Goal: Information Seeking & Learning: Check status

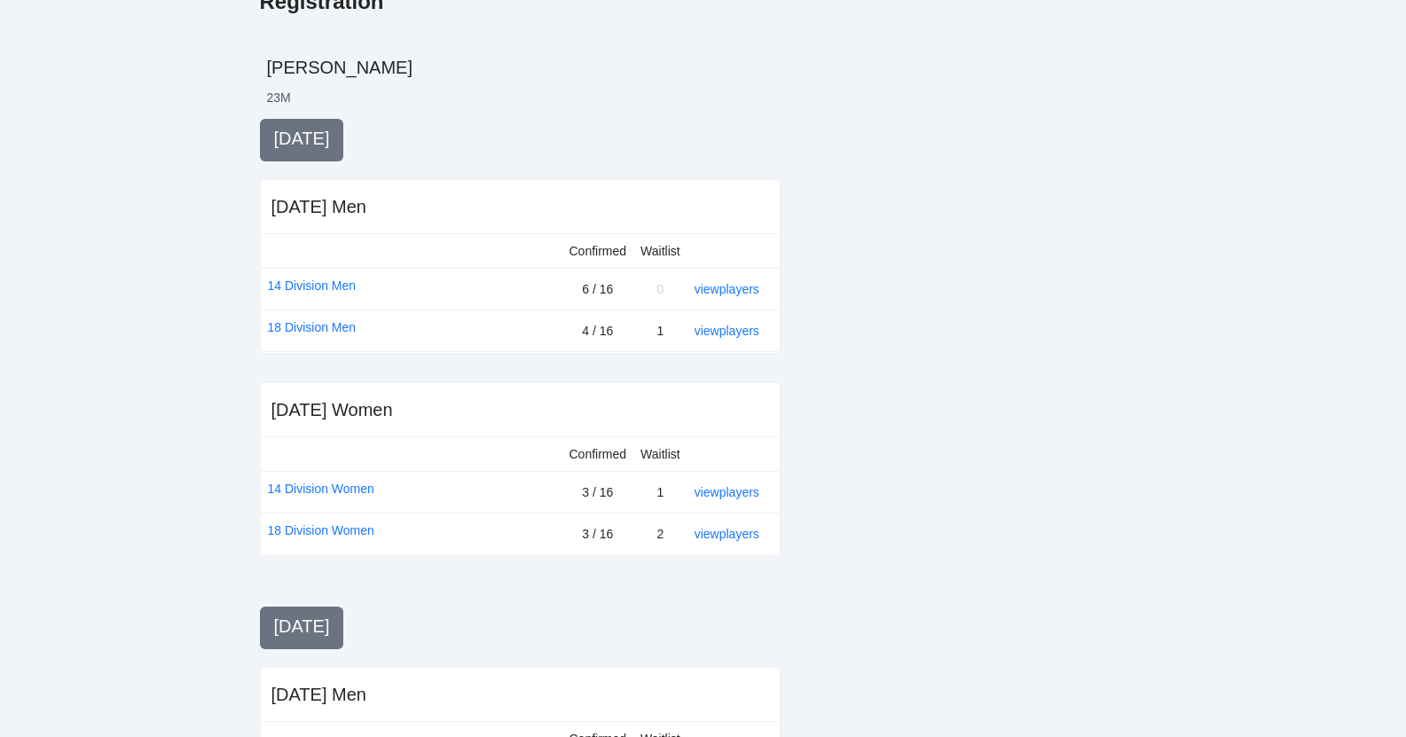
scroll to position [313, 0]
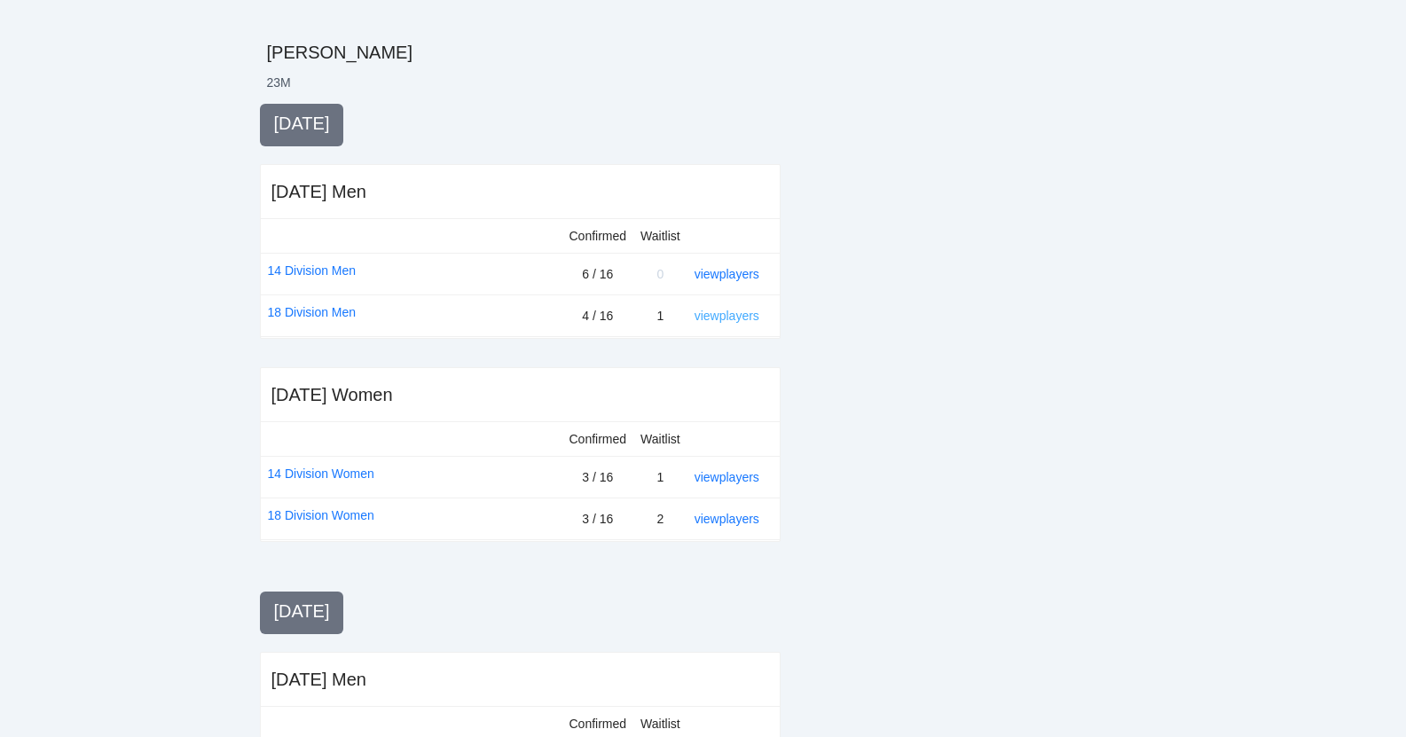
click at [725, 319] on link "view players" at bounding box center [727, 316] width 65 height 14
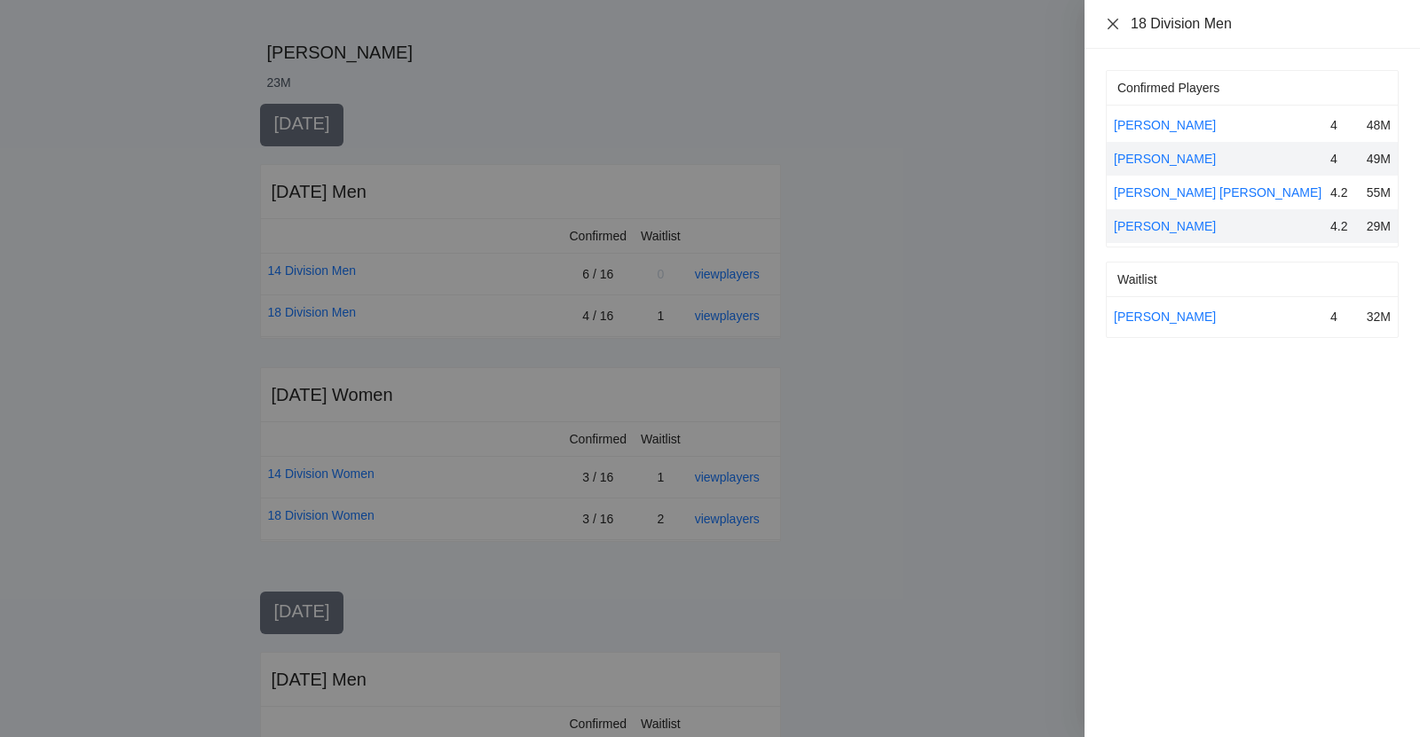
click at [1112, 19] on icon "close" at bounding box center [1113, 24] width 14 height 14
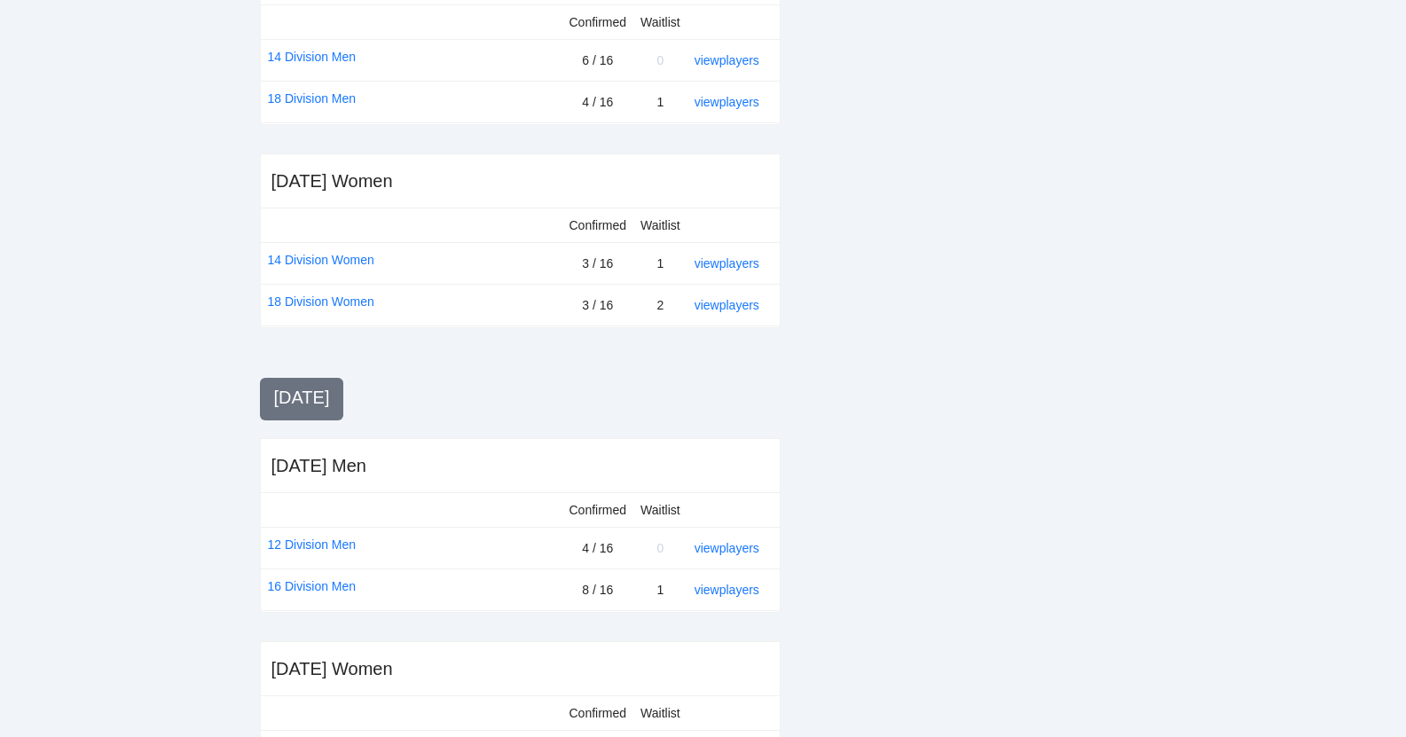
scroll to position [502, 0]
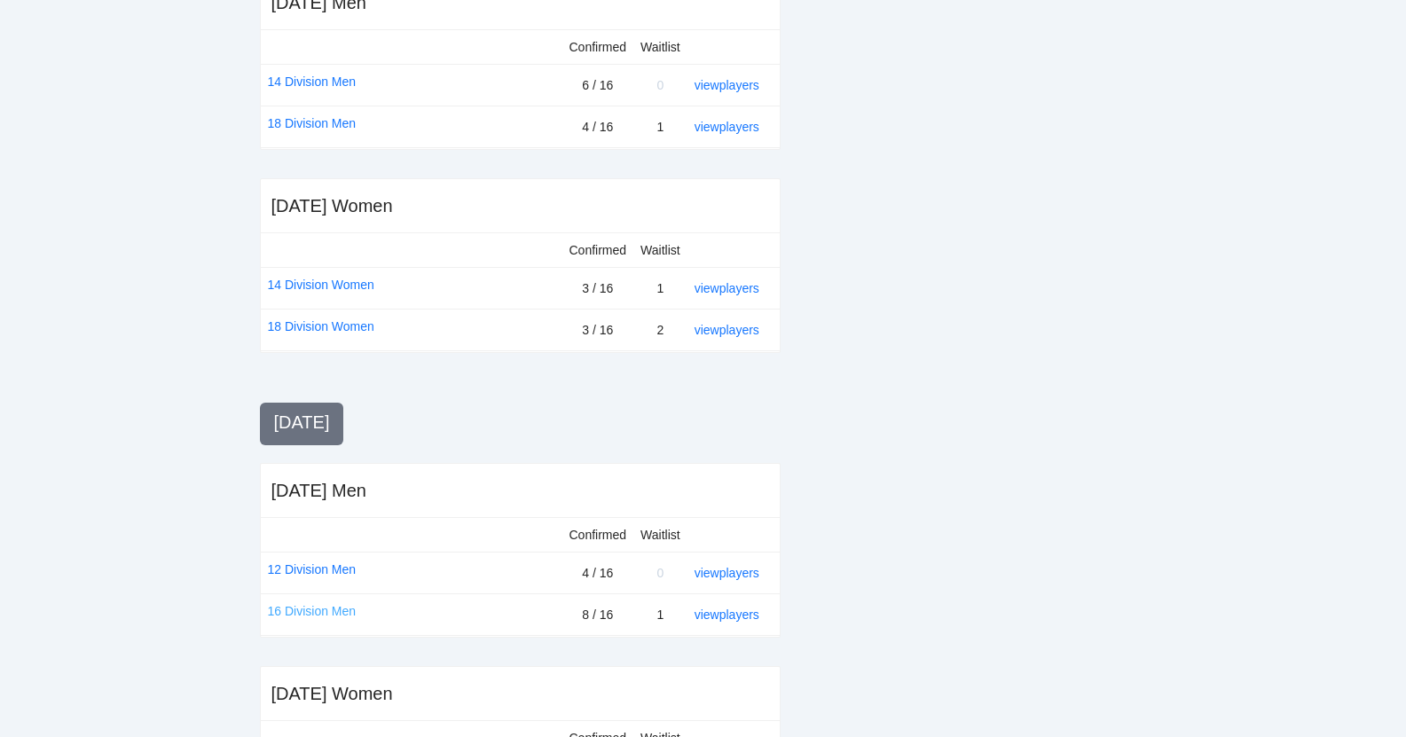
click at [338, 610] on link "16 Division Men" at bounding box center [312, 612] width 89 height 20
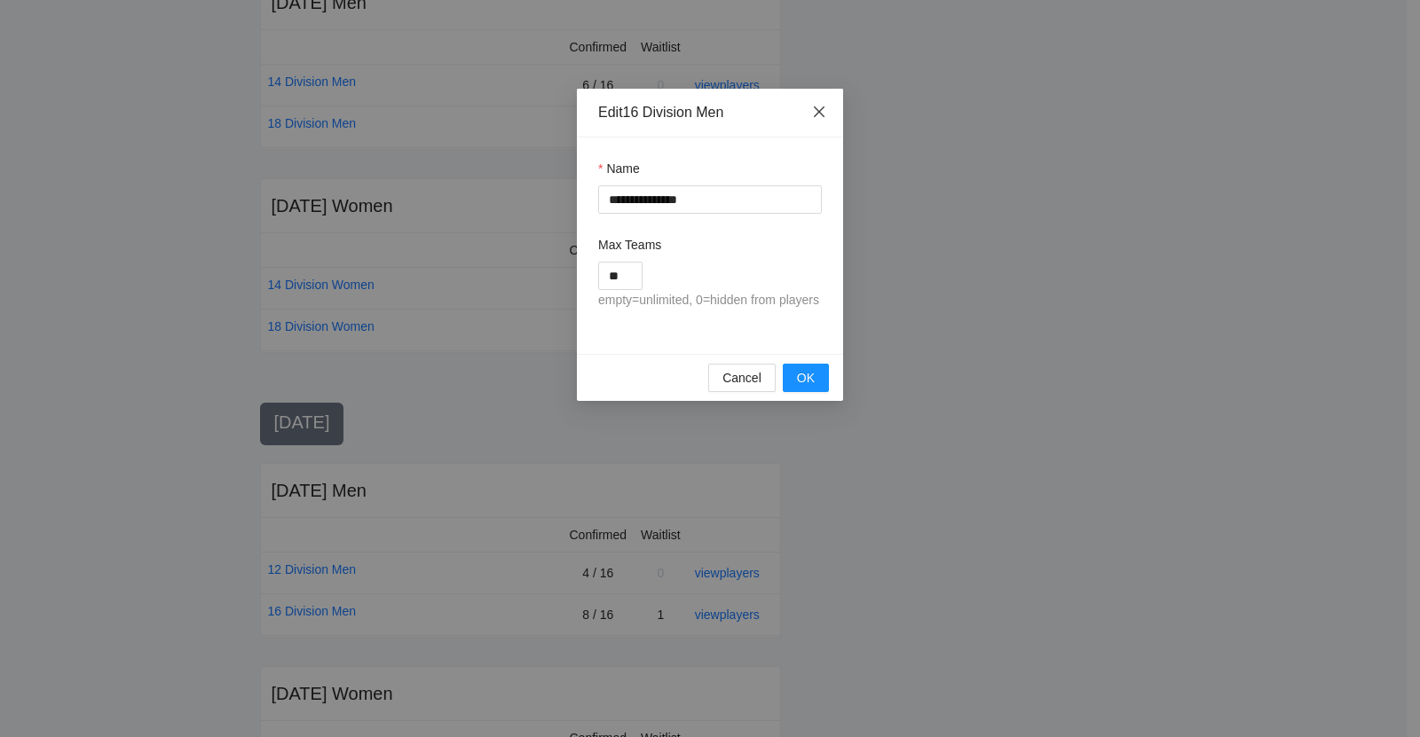
click at [815, 106] on icon "close" at bounding box center [819, 112] width 14 height 14
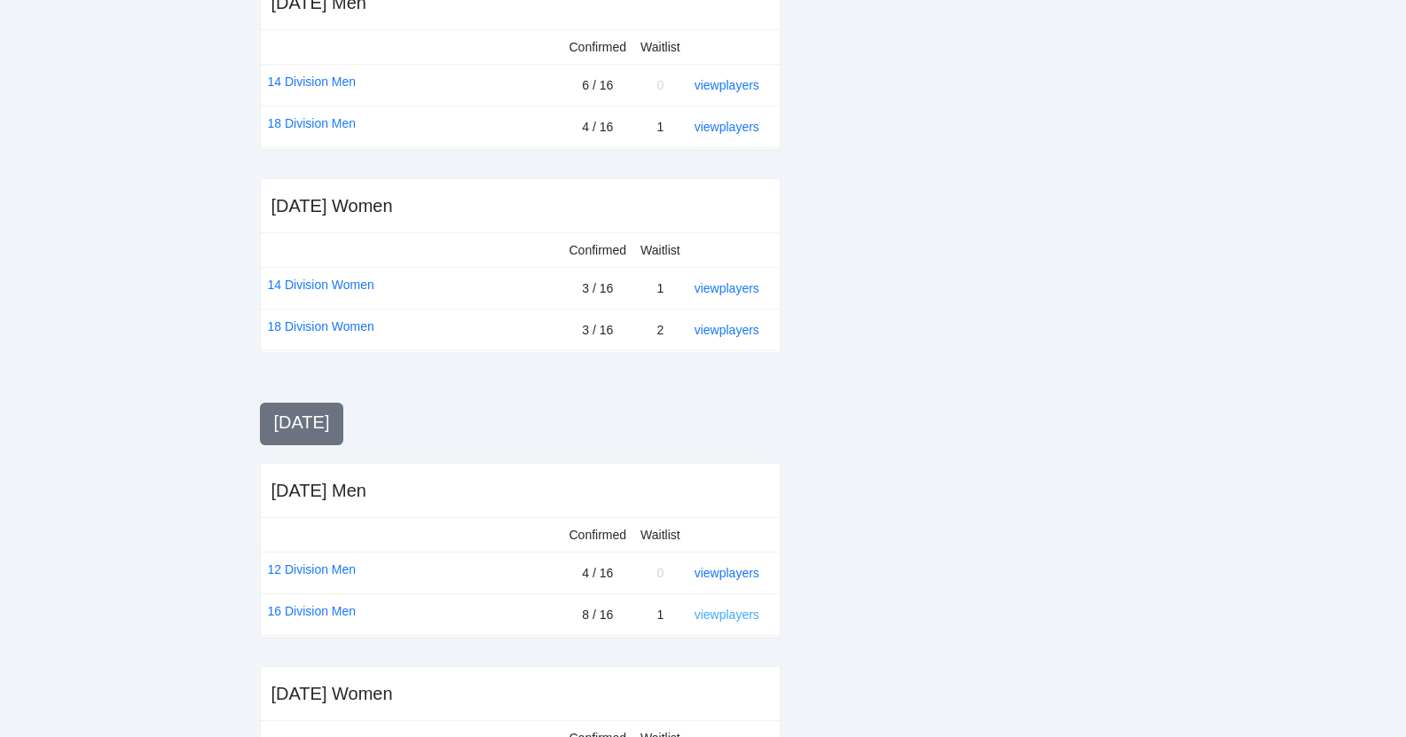
click at [728, 618] on link "view players" at bounding box center [727, 615] width 65 height 14
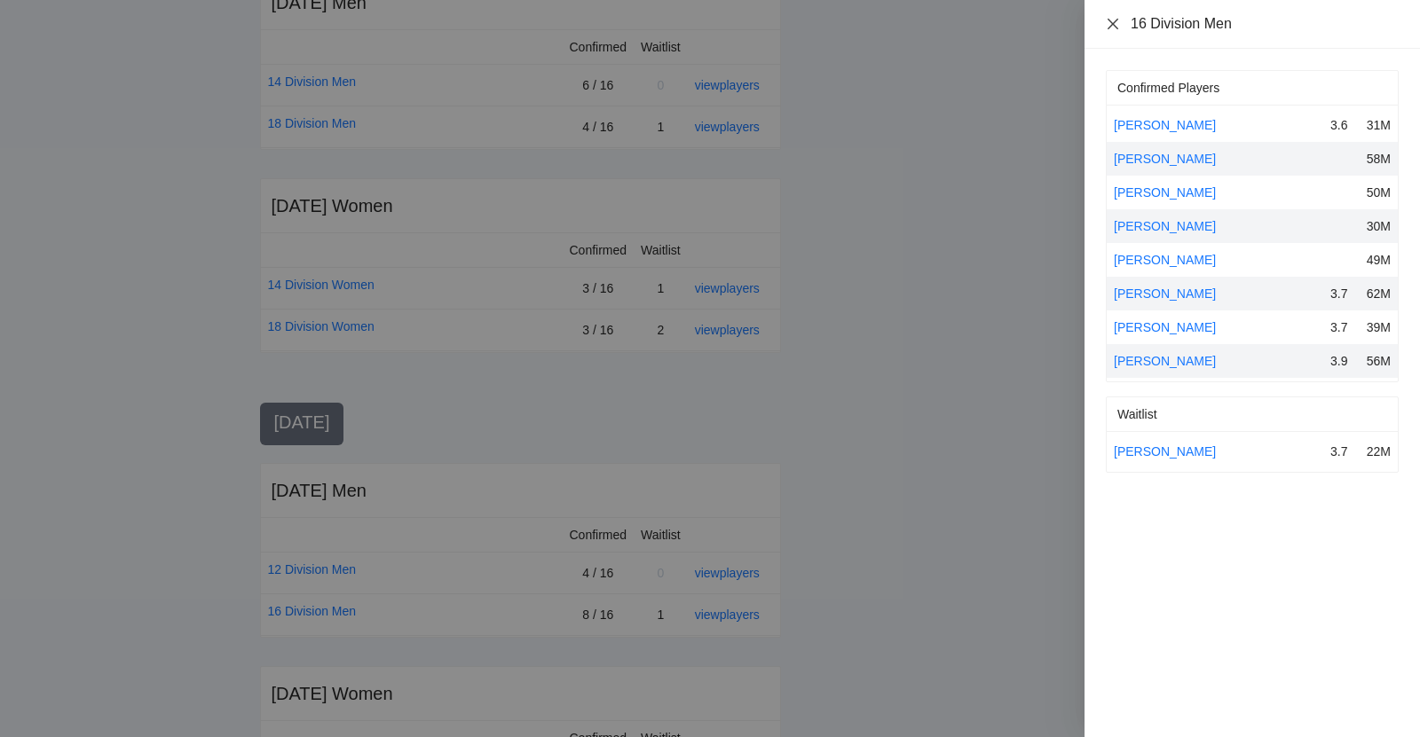
click at [1106, 23] on icon "close" at bounding box center [1113, 24] width 14 height 14
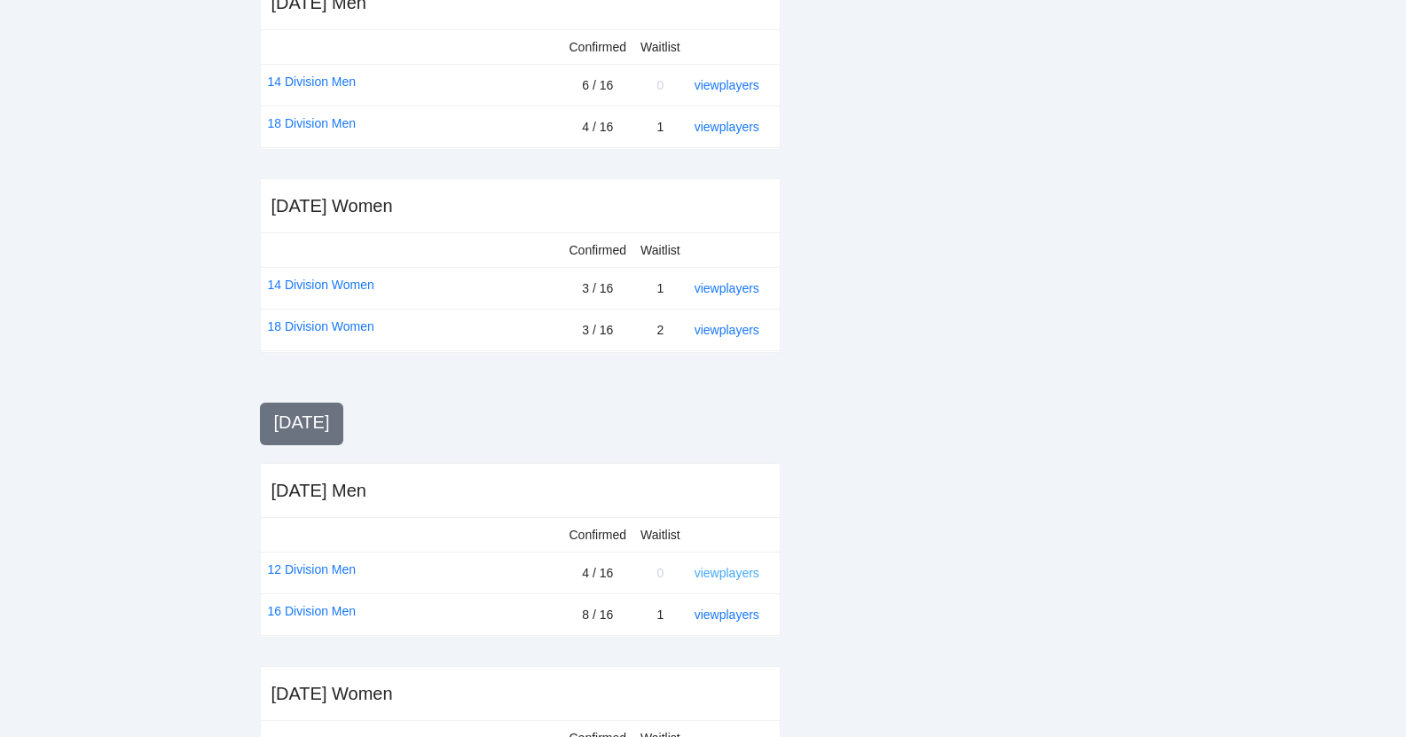
click at [736, 571] on link "view players" at bounding box center [727, 573] width 65 height 14
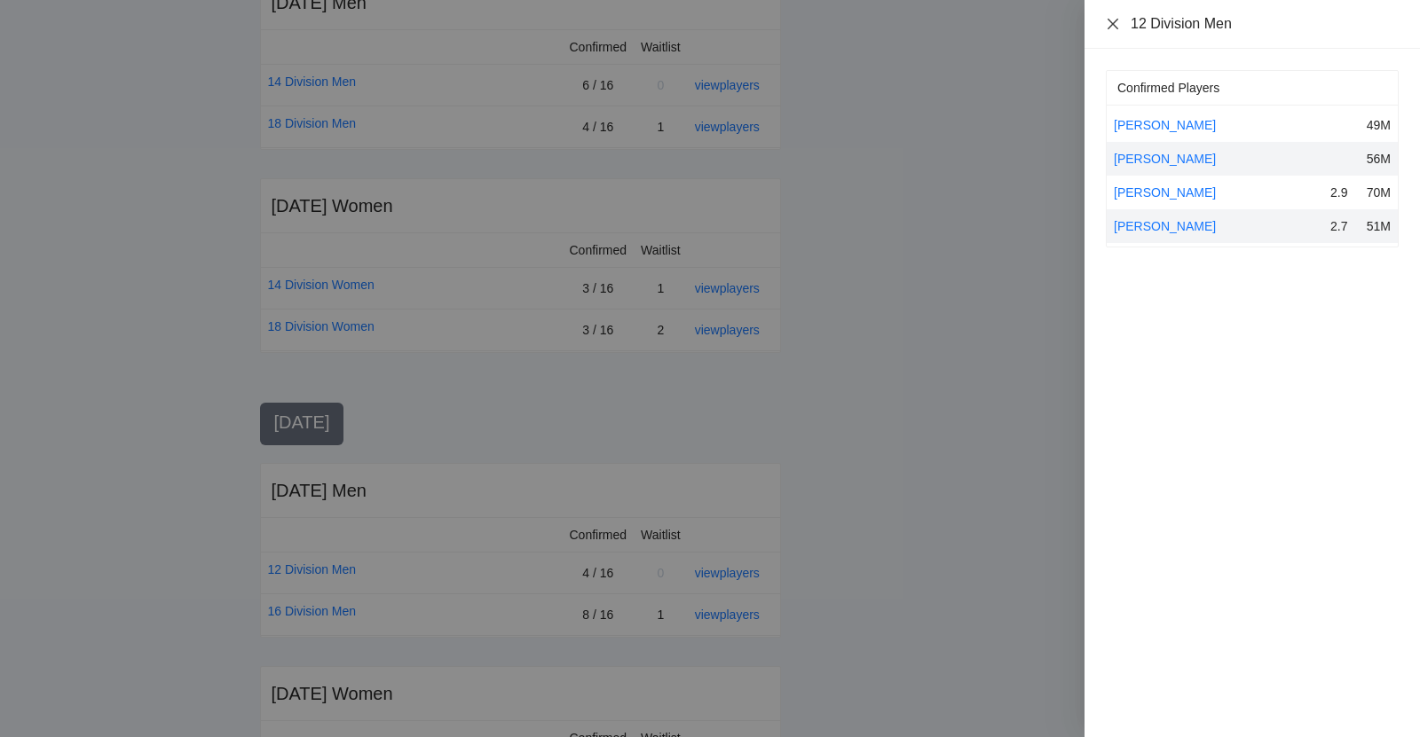
click at [1113, 20] on icon "close" at bounding box center [1113, 24] width 14 height 14
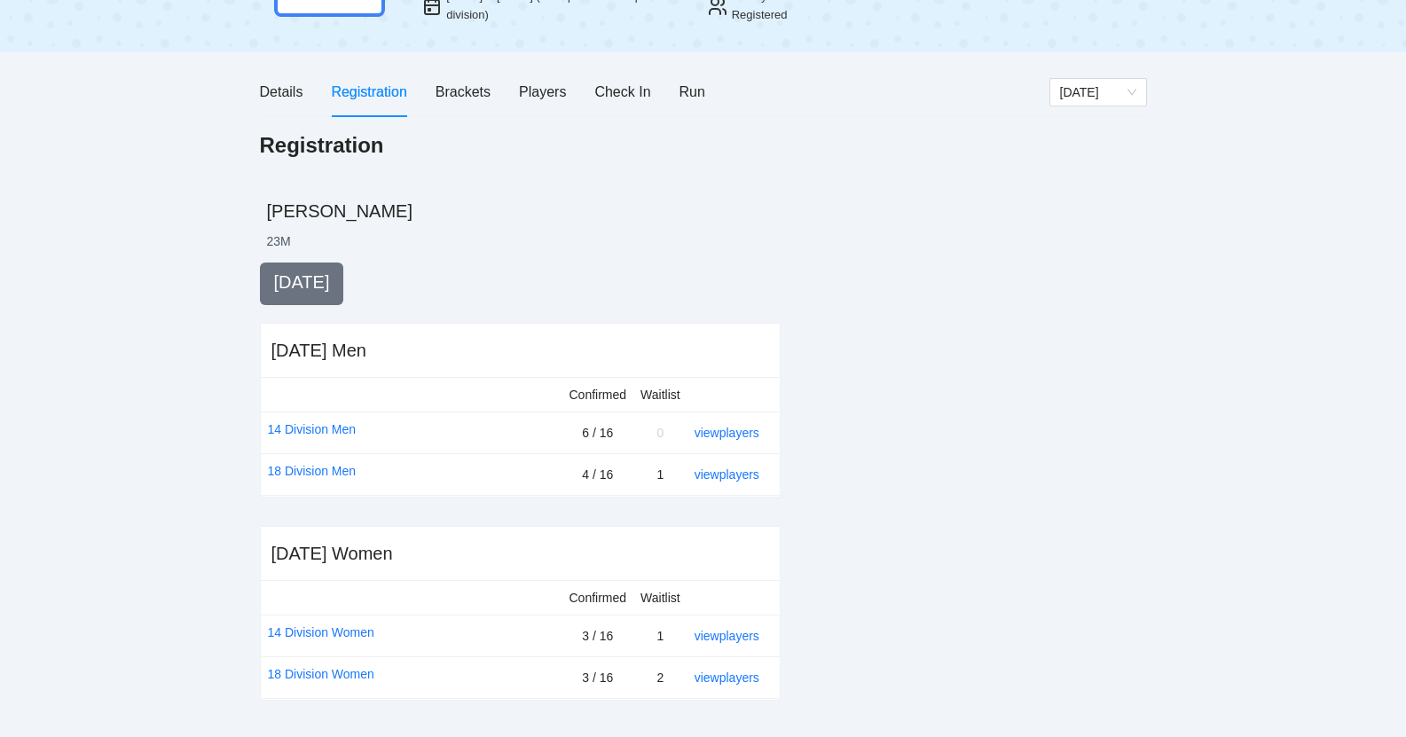
scroll to position [146, 0]
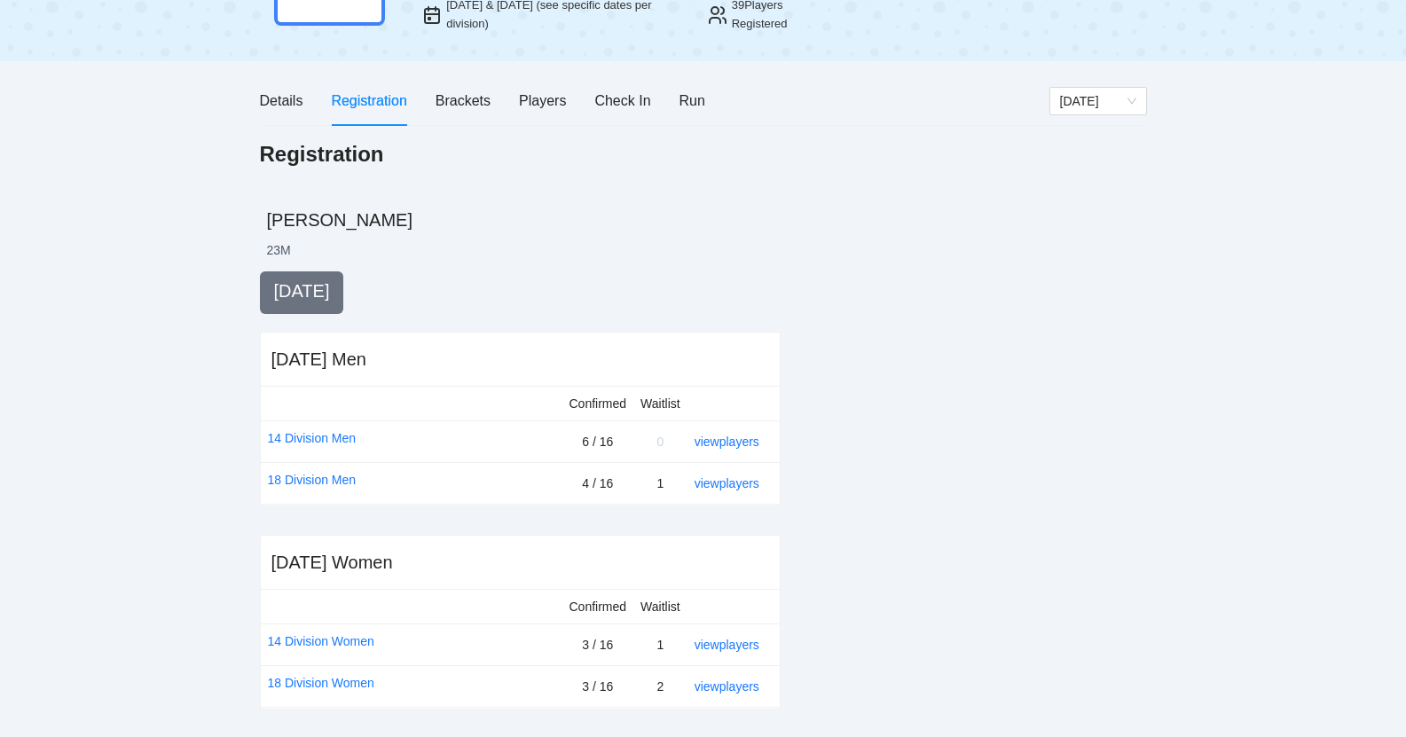
click at [733, 654] on div "view players" at bounding box center [730, 645] width 71 height 20
click at [727, 645] on link "view players" at bounding box center [727, 645] width 65 height 14
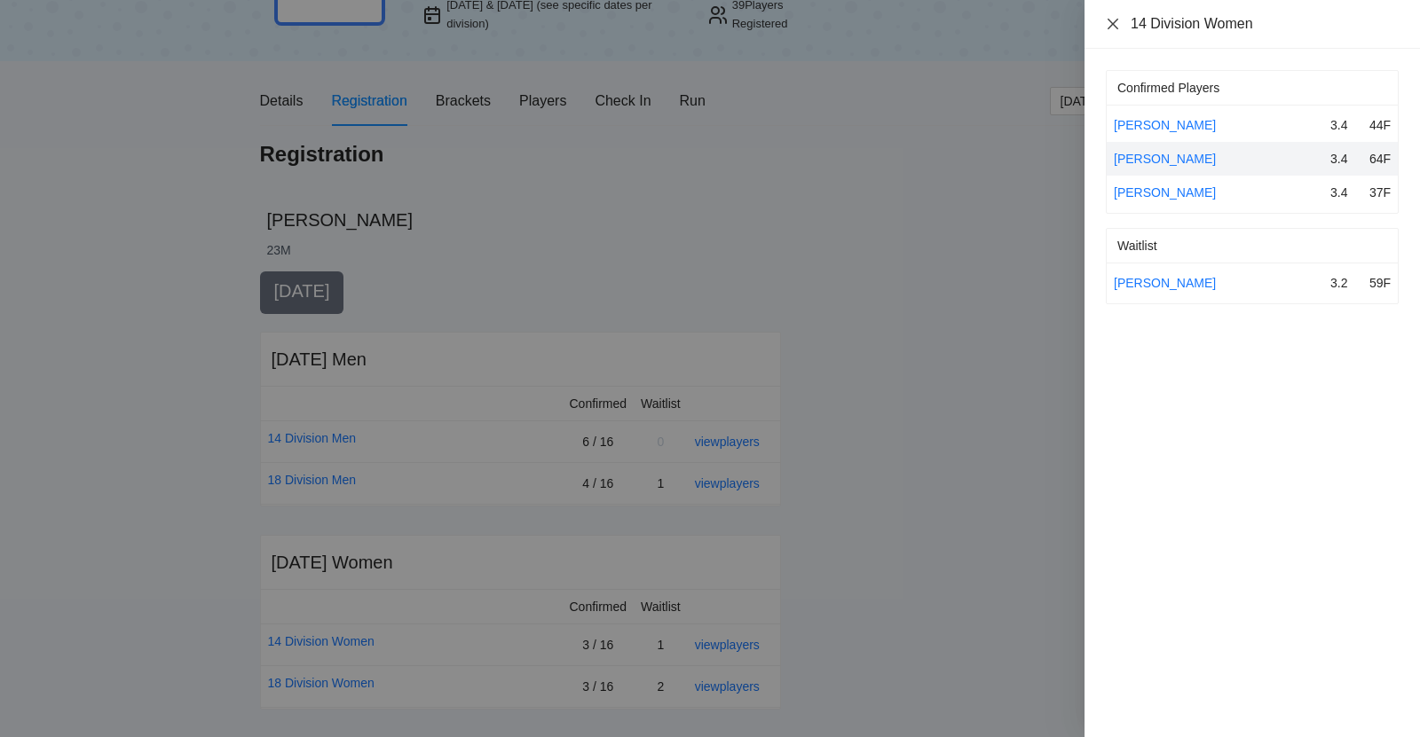
click at [1114, 22] on icon "close" at bounding box center [1112, 23] width 11 height 11
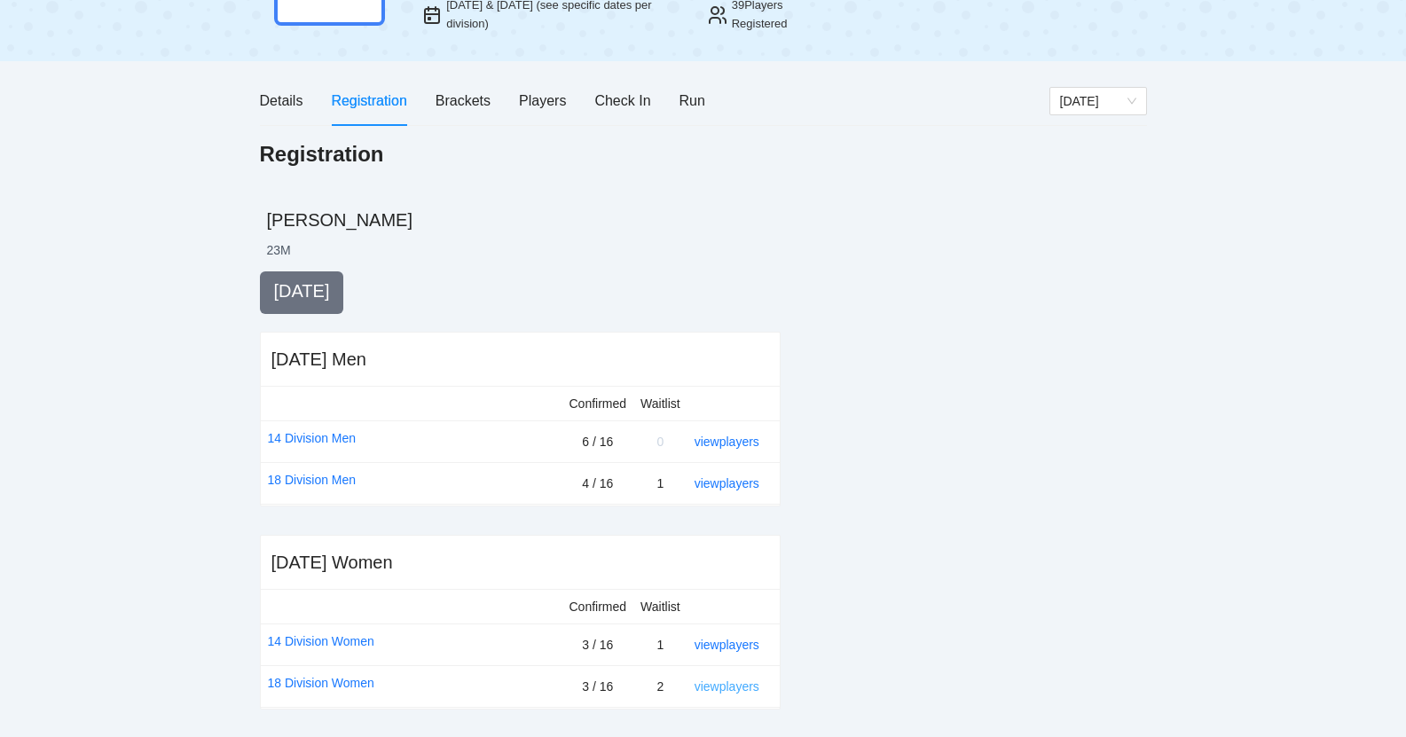
click at [723, 682] on link "view players" at bounding box center [727, 687] width 65 height 14
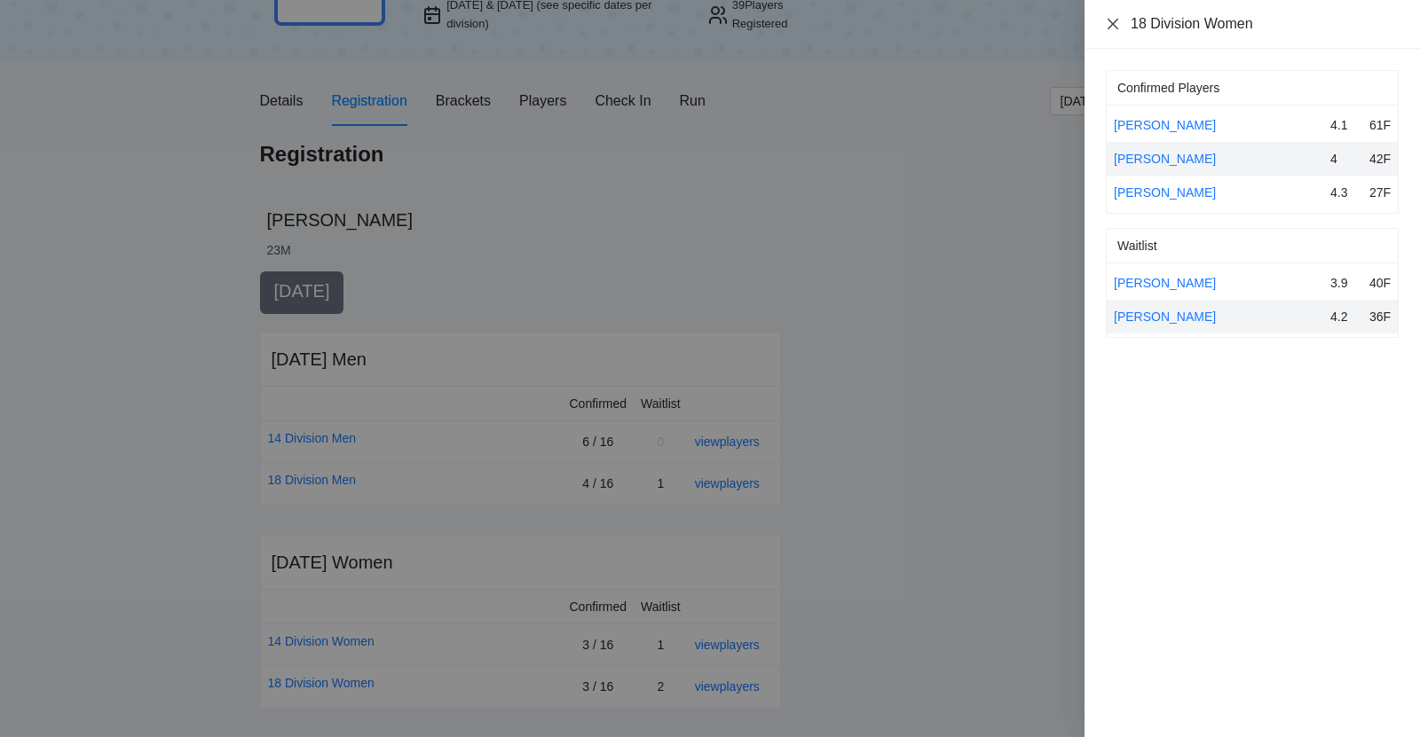
click at [1111, 21] on icon "close" at bounding box center [1112, 23] width 11 height 11
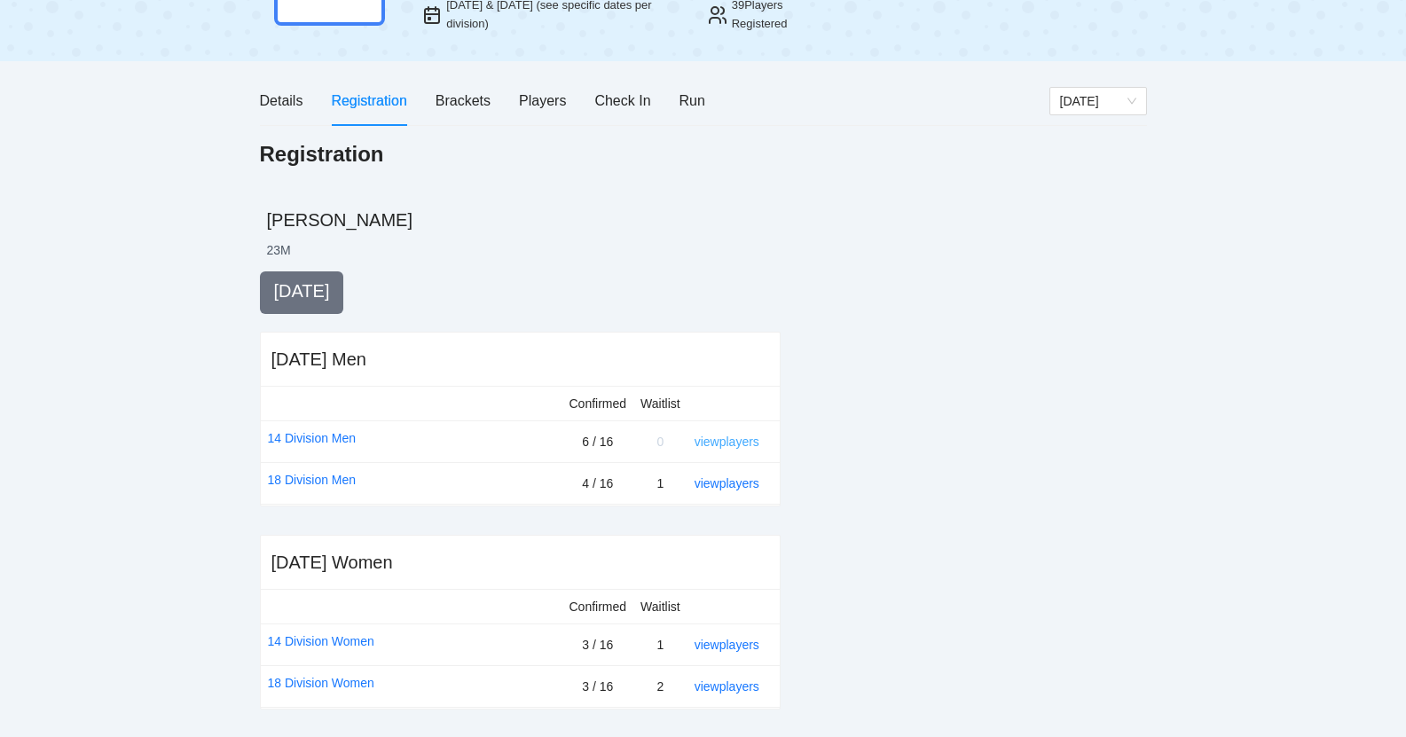
click at [742, 437] on link "view players" at bounding box center [727, 442] width 65 height 14
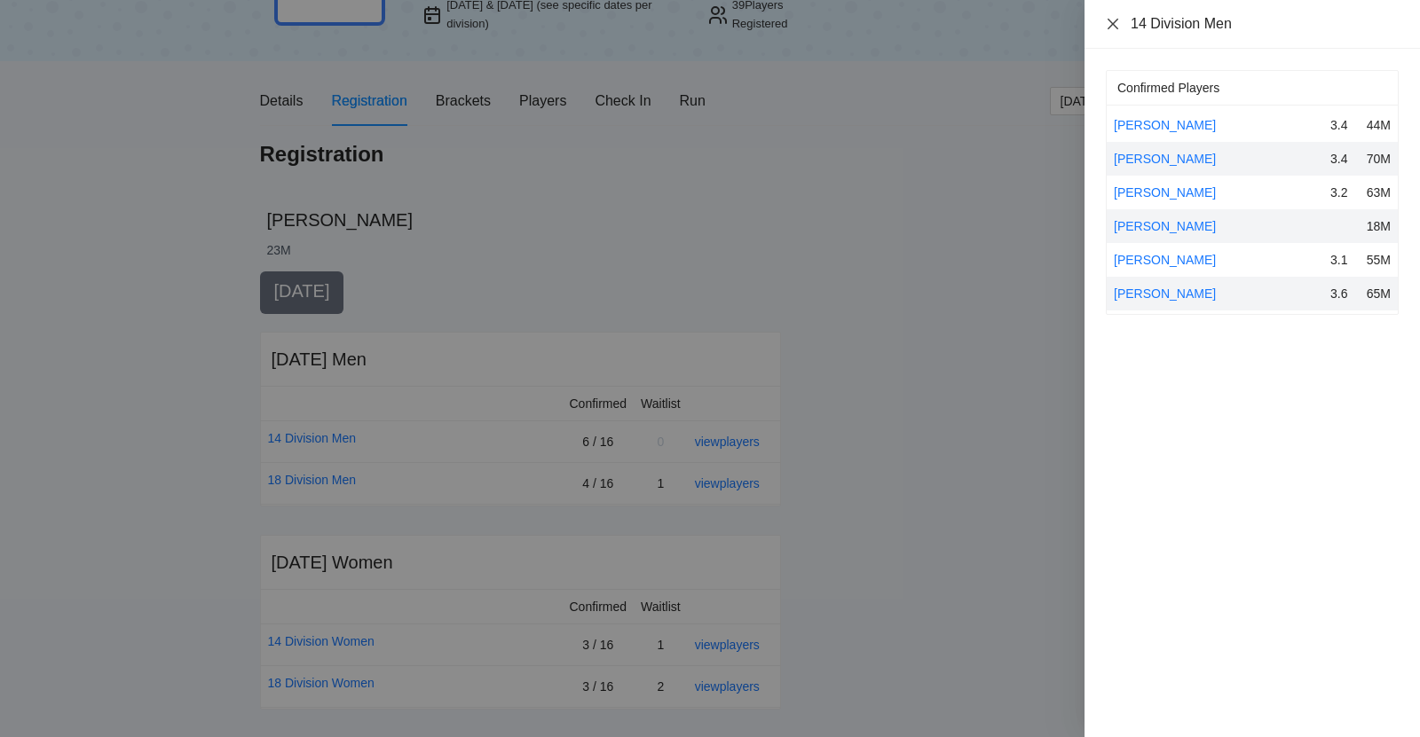
click at [1114, 23] on icon "close" at bounding box center [1113, 24] width 14 height 14
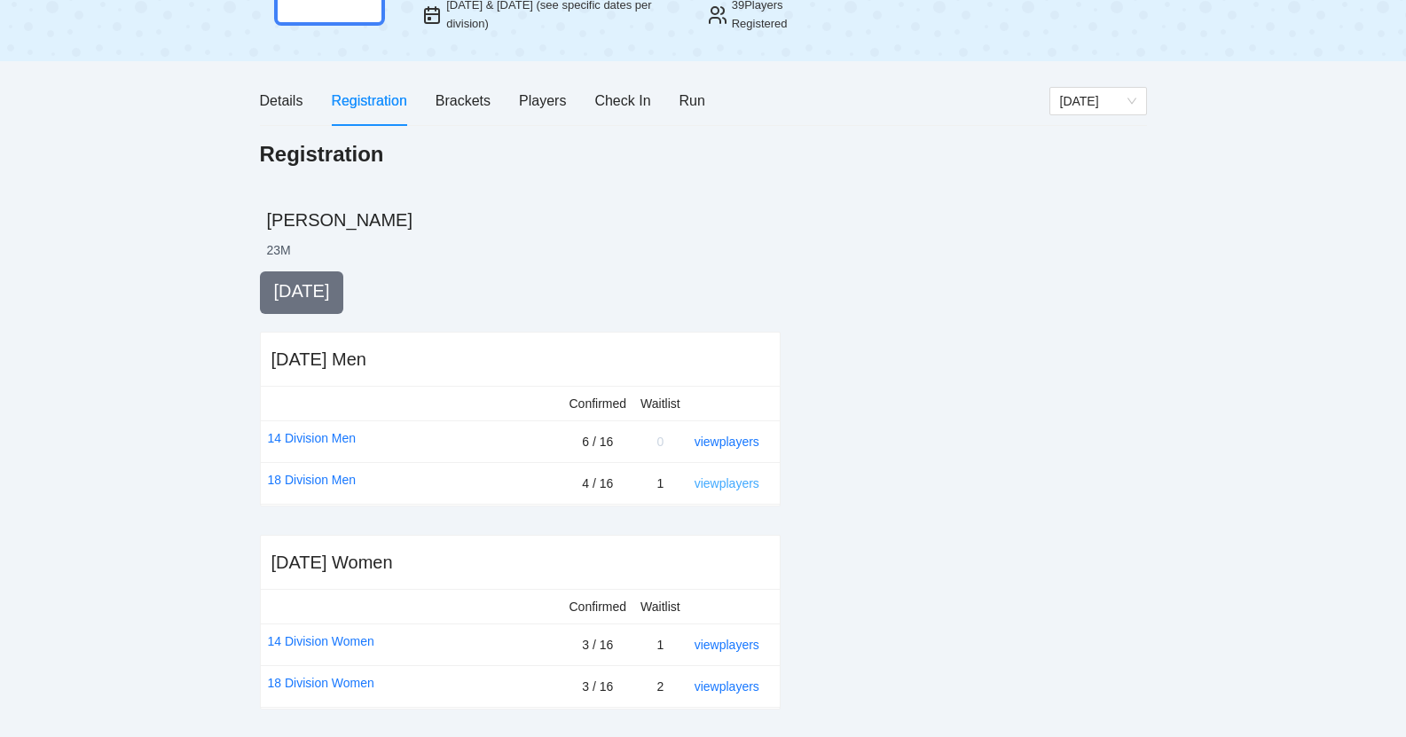
click at [744, 481] on link "view players" at bounding box center [727, 483] width 65 height 14
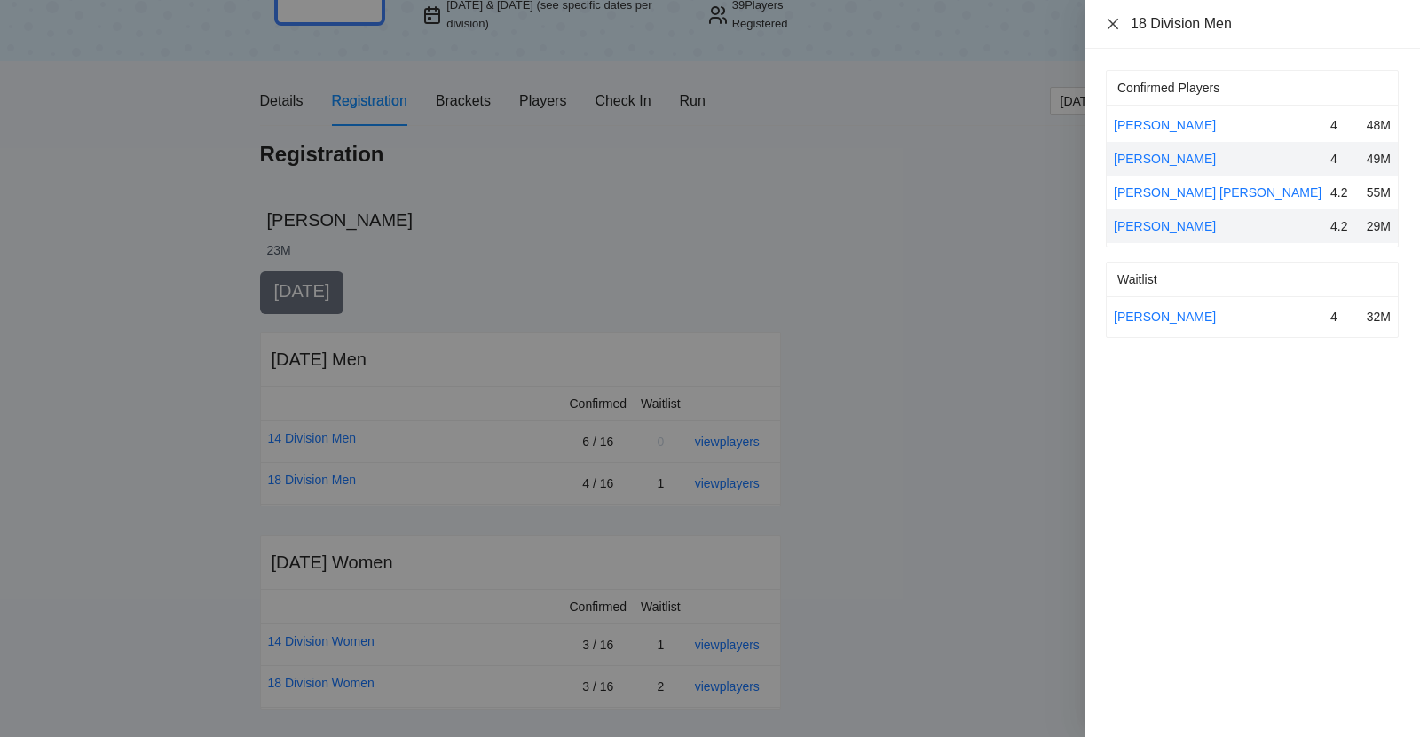
click at [1111, 20] on icon "close" at bounding box center [1113, 24] width 14 height 14
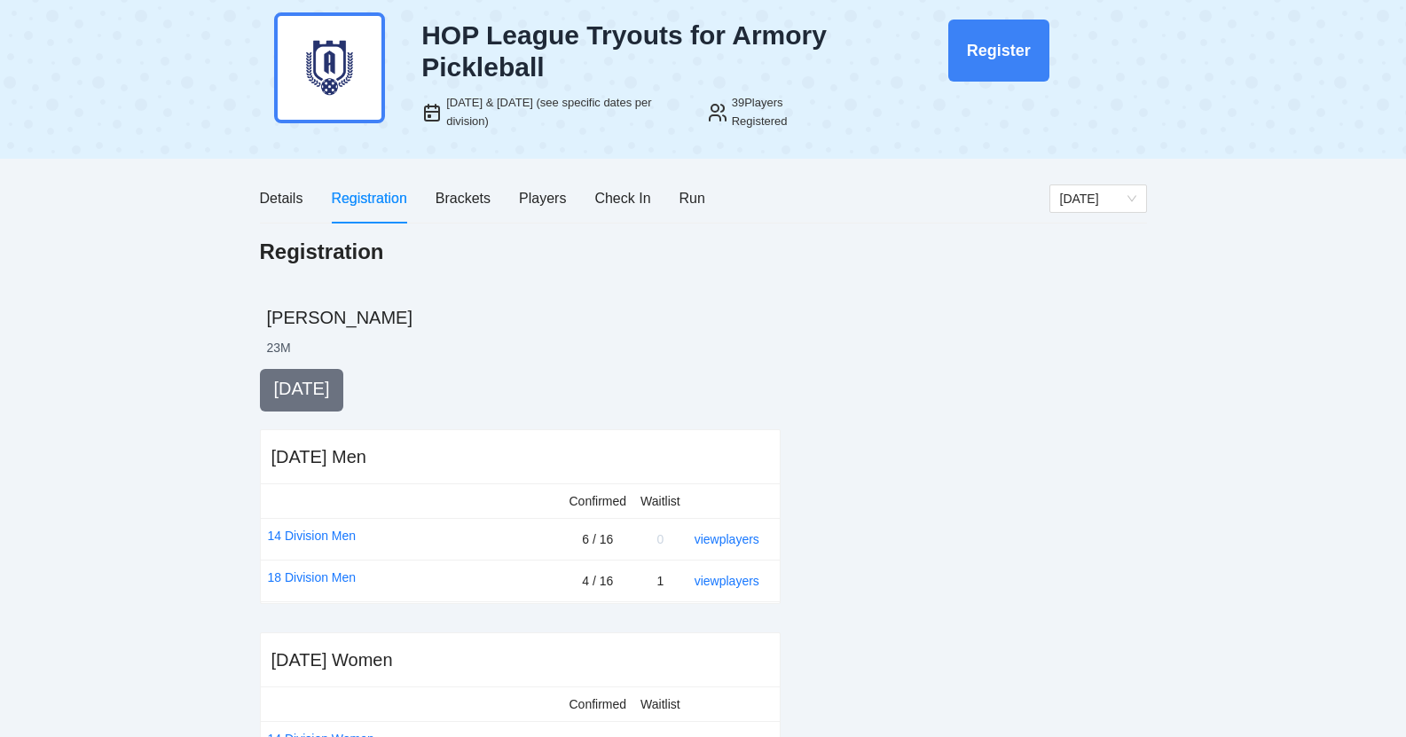
scroll to position [52, 0]
